Goal: Share content

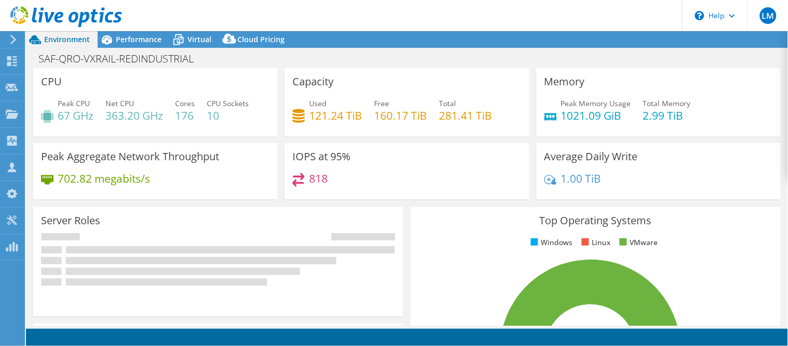
click at [390, 7] on header "LM Channel Partner [PERSON_NAME] [EMAIL_ADDRESS][DOMAIN_NAME] Servicios Univers…" at bounding box center [394, 15] width 788 height 31
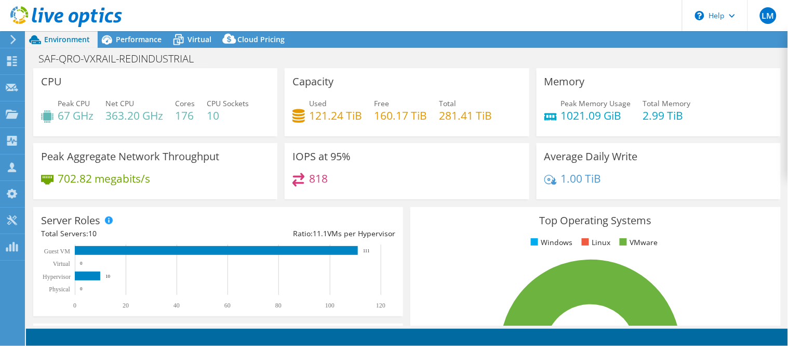
select select "USD"
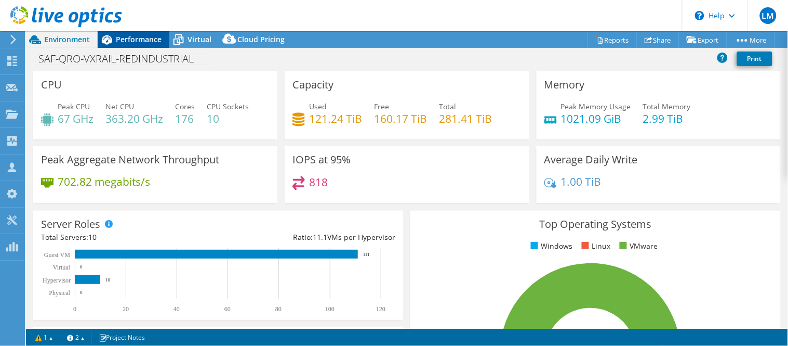
click at [137, 44] on span "Performance" at bounding box center [139, 39] width 46 height 10
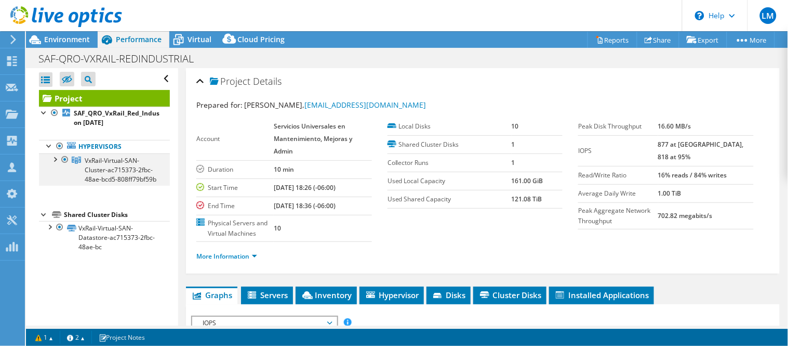
click at [54, 162] on div at bounding box center [54, 158] width 10 height 10
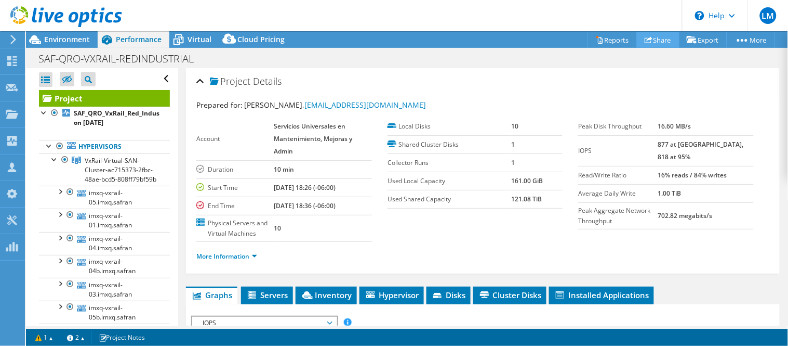
click at [651, 39] on link "Share" at bounding box center [658, 40] width 43 height 16
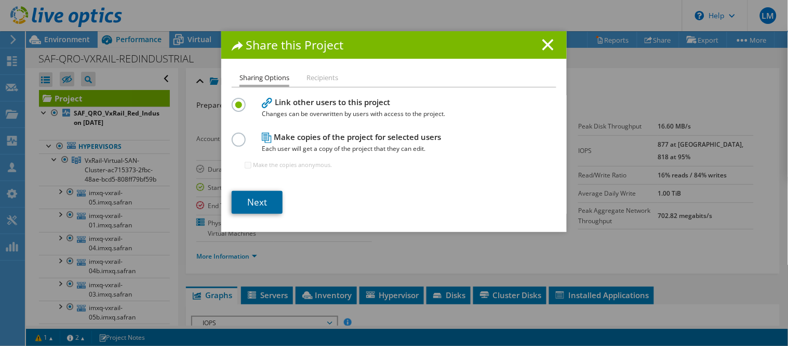
click at [271, 200] on link "Next" at bounding box center [257, 202] width 51 height 23
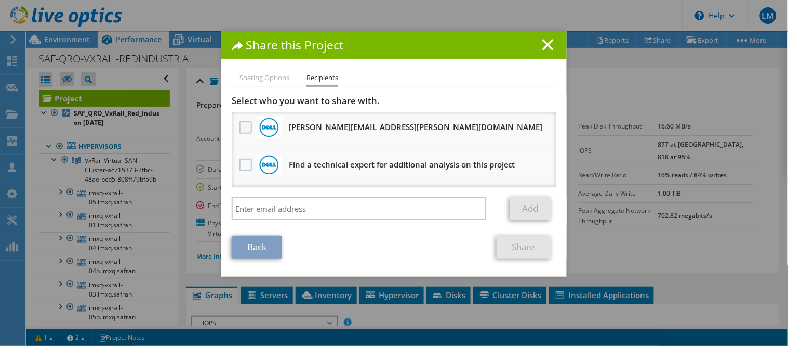
click at [241, 128] on label at bounding box center [247, 127] width 15 height 12
click at [0, 0] on input "checkbox" at bounding box center [0, 0] width 0 height 0
click at [520, 248] on link "Share" at bounding box center [524, 246] width 55 height 23
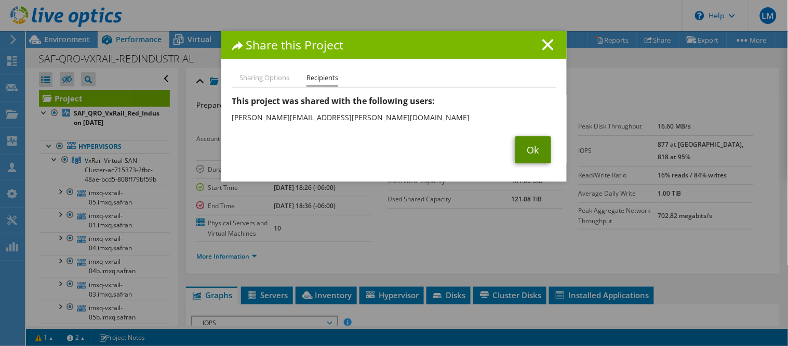
click at [533, 151] on link "Ok" at bounding box center [534, 149] width 36 height 27
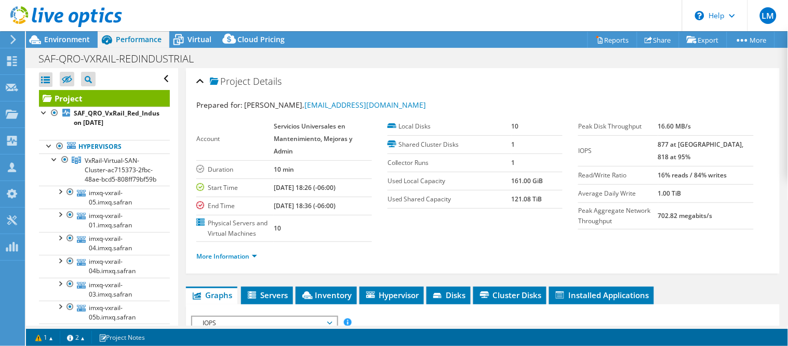
click at [377, 4] on header "LM Channel Partner [PERSON_NAME] [EMAIL_ADDRESS][DOMAIN_NAME] Servicios Univers…" at bounding box center [394, 15] width 788 height 31
